Goal: Information Seeking & Learning: Learn about a topic

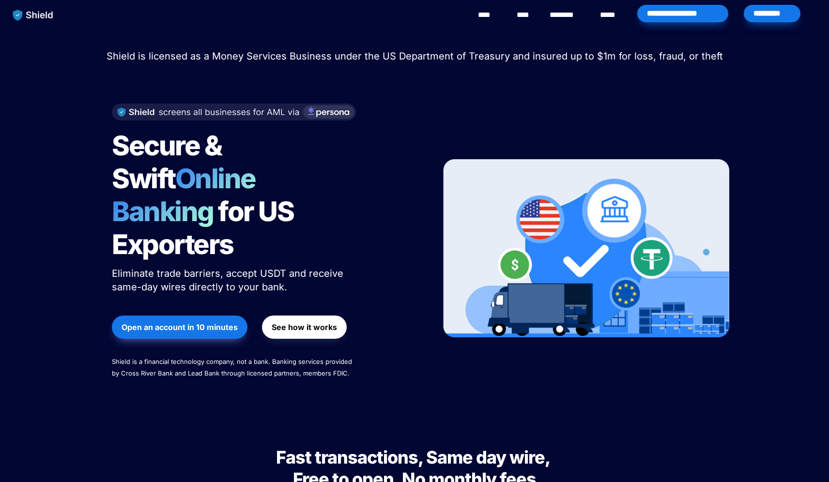
click at [324, 115] on img at bounding box center [234, 112] width 244 height 17
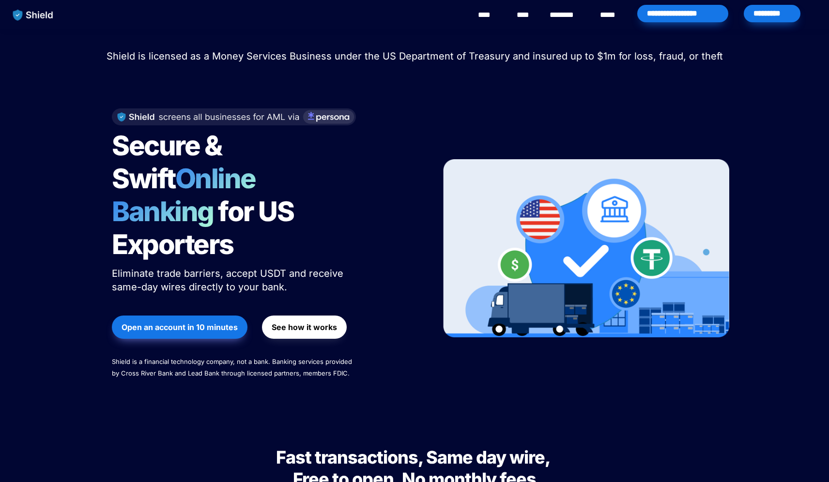
click at [443, 100] on div at bounding box center [586, 249] width 286 height 300
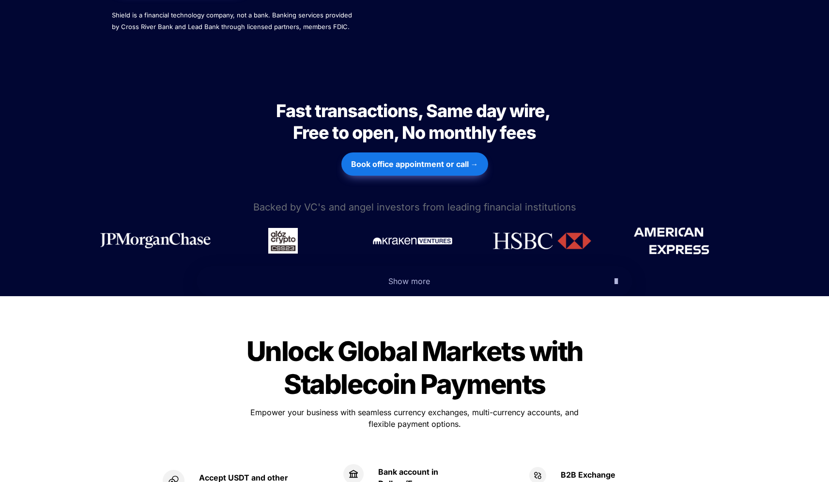
scroll to position [355, 0]
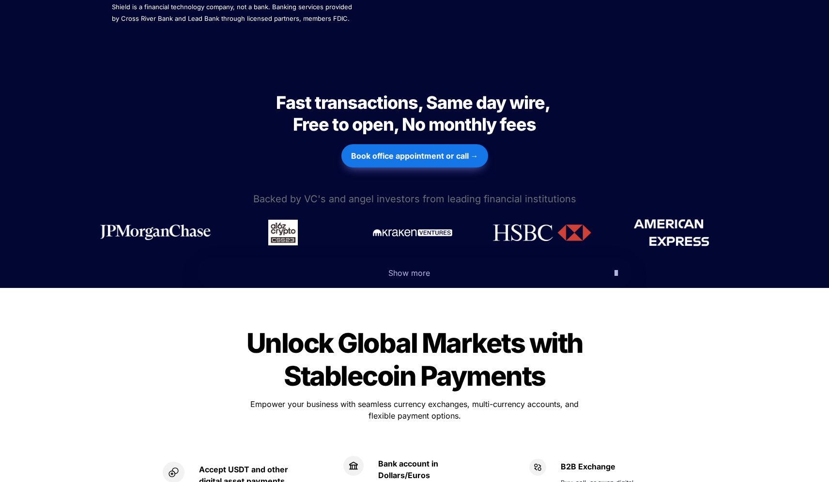
click at [473, 265] on p "Show more" at bounding box center [409, 273] width 396 height 16
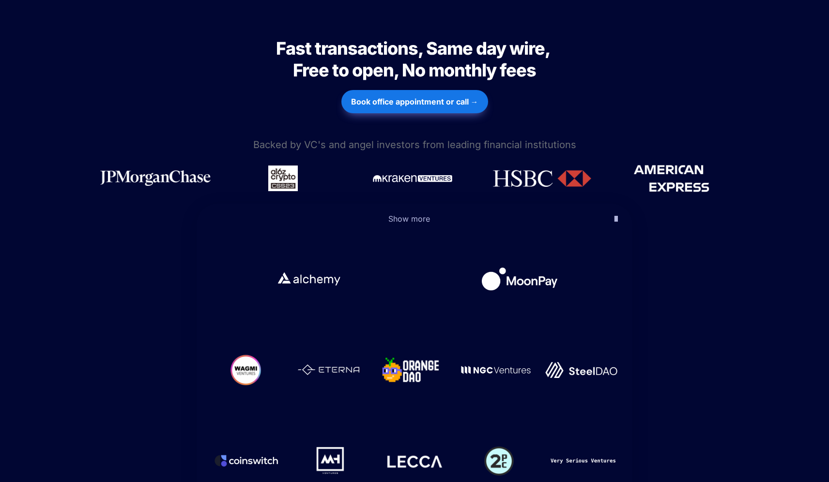
scroll to position [425, 0]
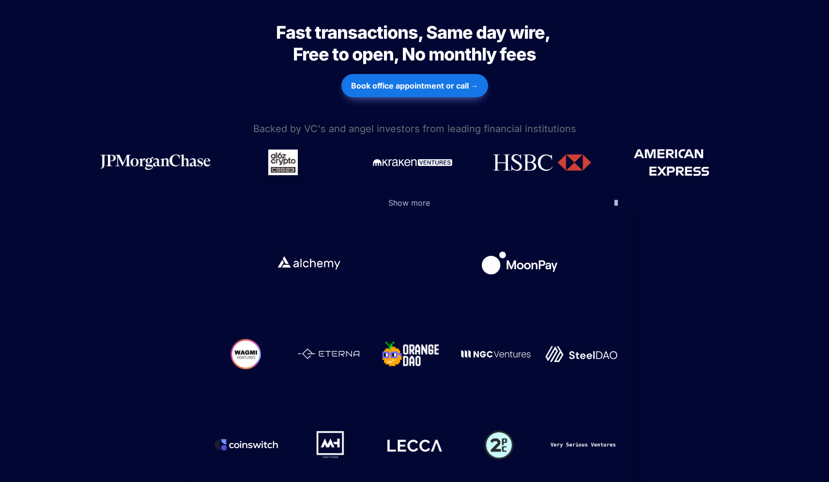
click at [419, 195] on p "Show more" at bounding box center [409, 203] width 396 height 16
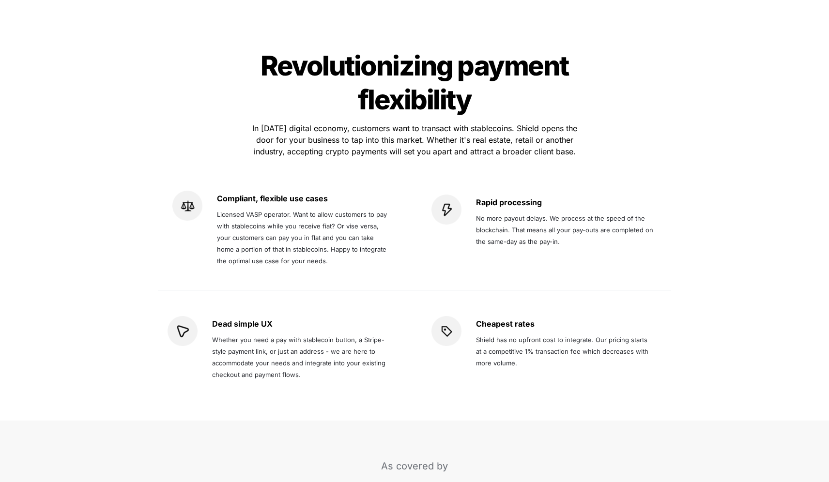
scroll to position [1767, 0]
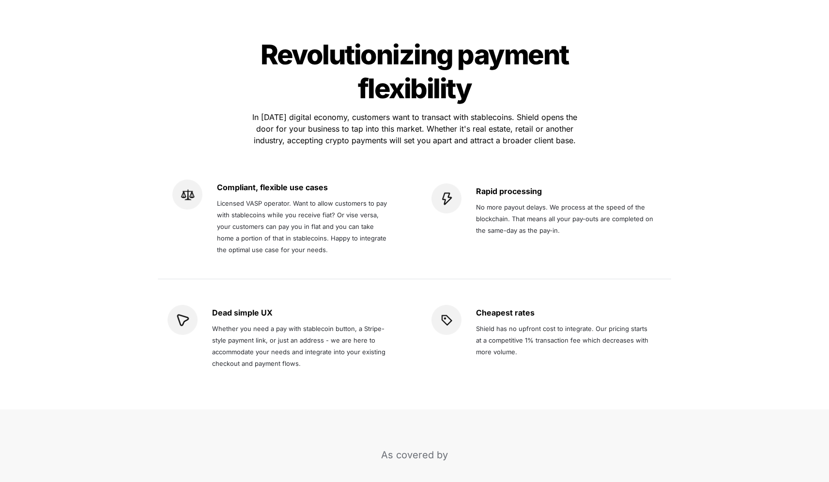
click at [773, 28] on div "Revolutionizing payment flexibility Revolutionizing payment flexibility In toda…" at bounding box center [414, 212] width 829 height 395
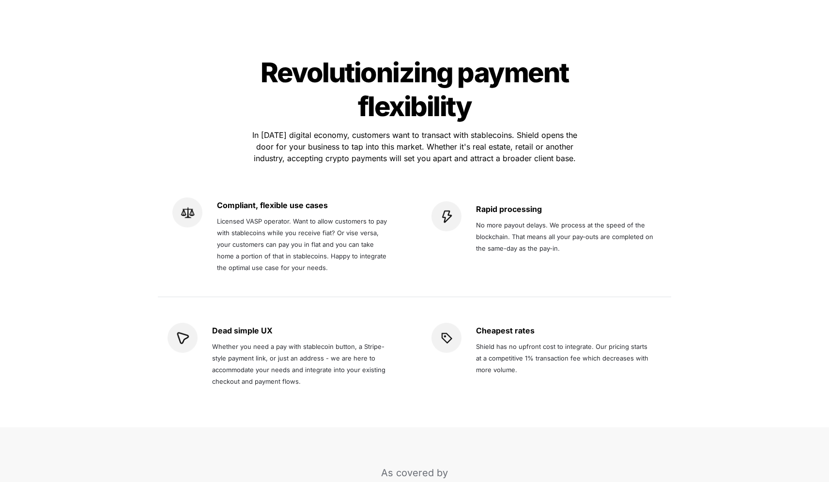
scroll to position [1748, 0]
